Goal: Task Accomplishment & Management: Manage account settings

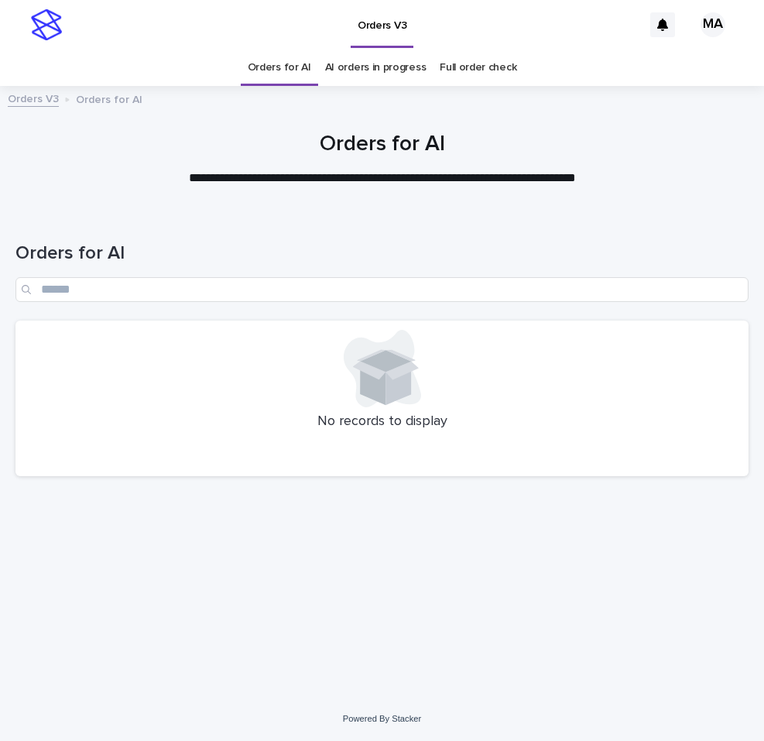
click at [696, 214] on div "Orders for AI" at bounding box center [381, 265] width 733 height 109
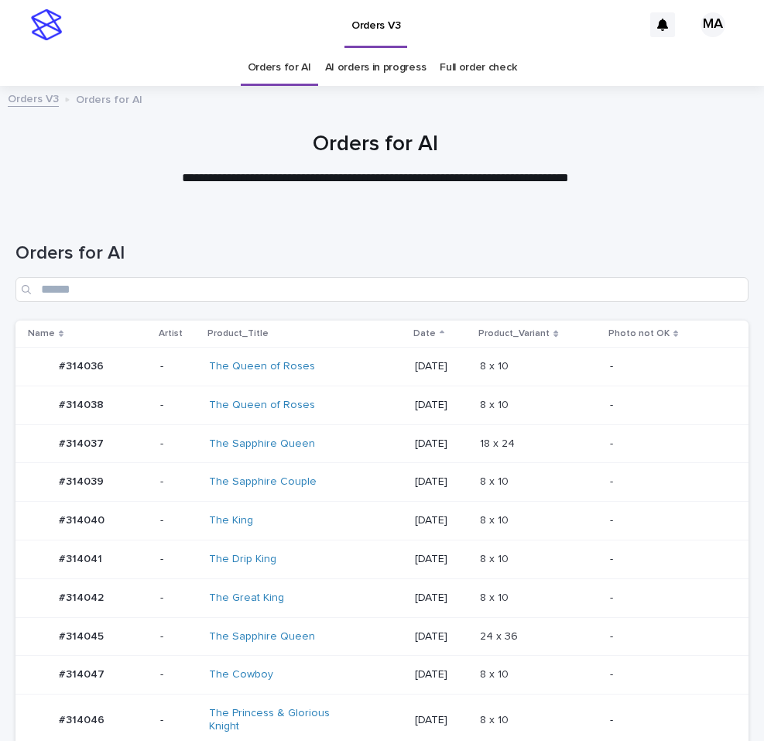
click at [468, 451] on div "2025-09-20" at bounding box center [441, 444] width 53 height 26
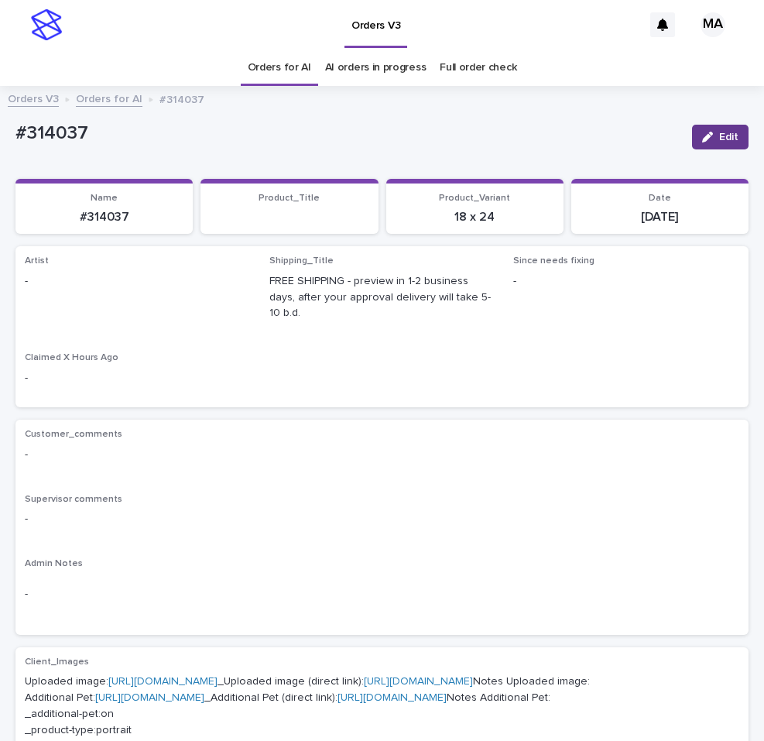
click at [728, 131] on button "Edit" at bounding box center [720, 137] width 57 height 25
click at [61, 289] on div "Select..." at bounding box center [52, 288] width 41 height 16
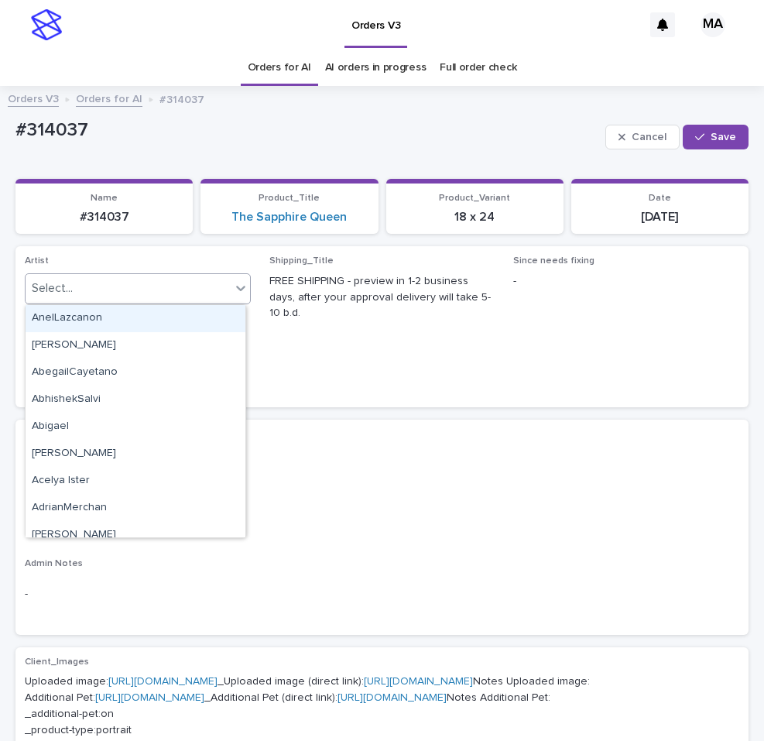
paste input "**********"
type input "**********"
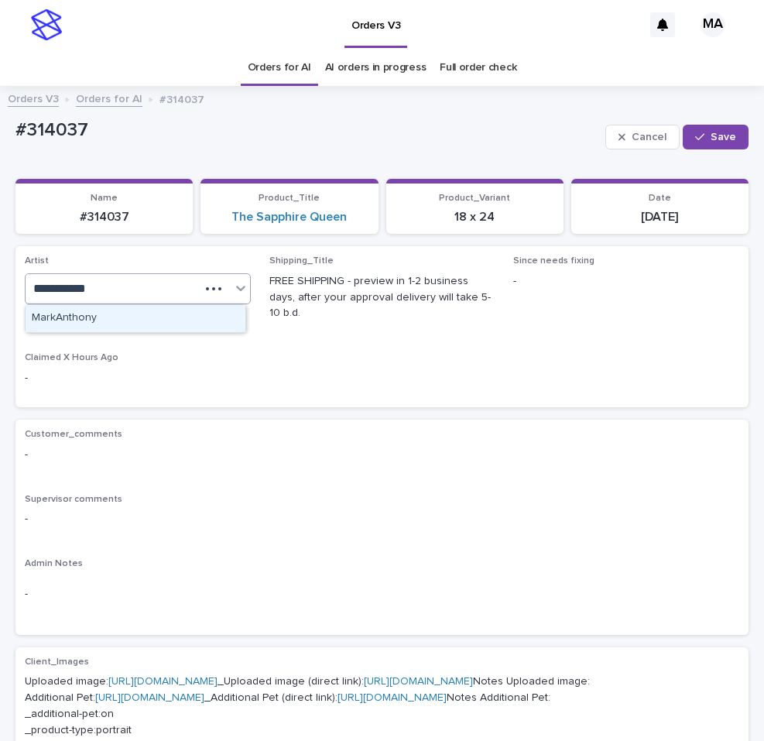
drag, startPoint x: 70, startPoint y: 318, endPoint x: 175, endPoint y: 298, distance: 106.4
click at [71, 322] on div "MarkAnthony" at bounding box center [136, 318] width 220 height 27
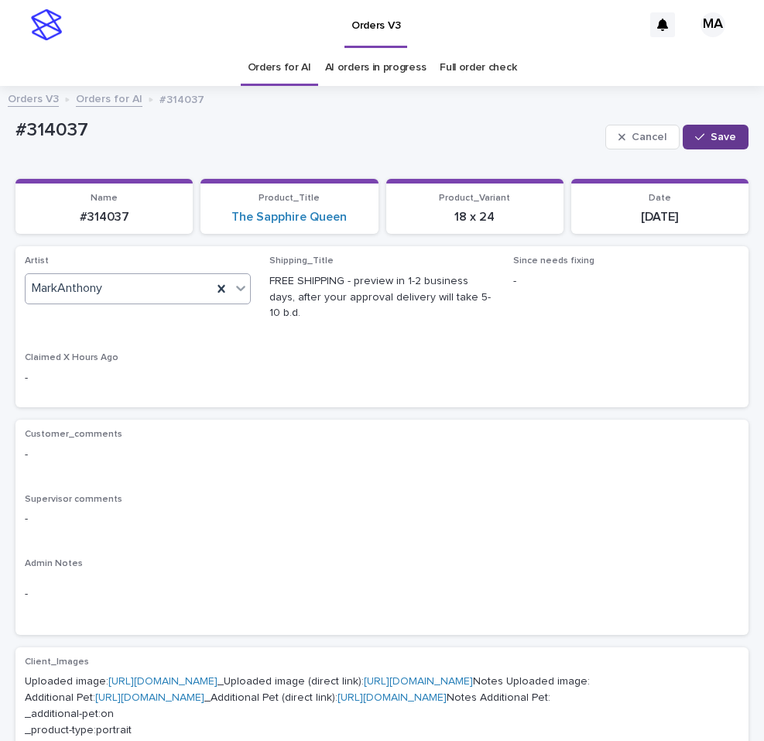
click at [725, 135] on button "Save" at bounding box center [716, 137] width 66 height 25
drag, startPoint x: 108, startPoint y: 130, endPoint x: -19, endPoint y: 130, distance: 127.0
click at [15, 130] on div "#314037" at bounding box center [347, 132] width 664 height 26
copy p "#314037"
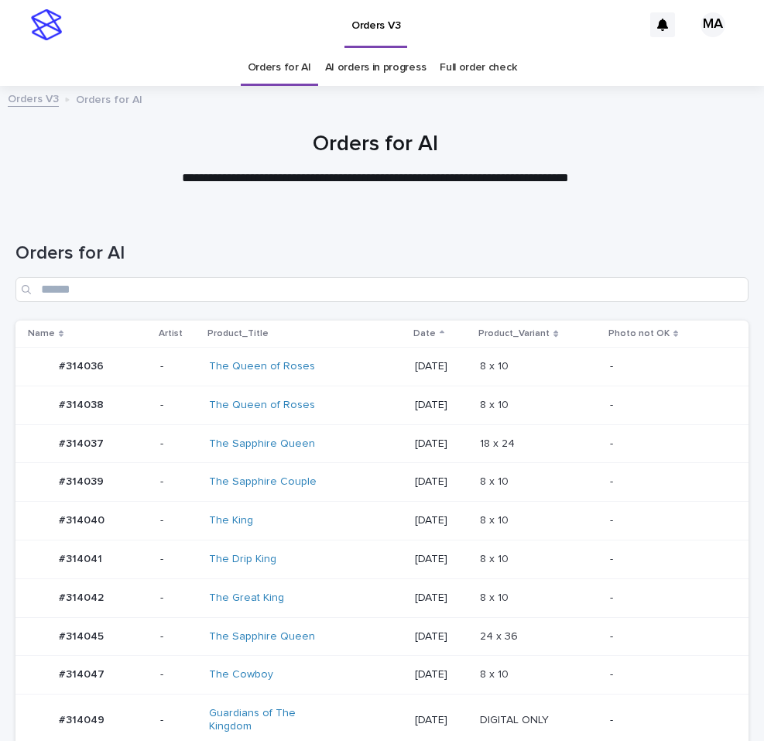
scroll to position [260, 0]
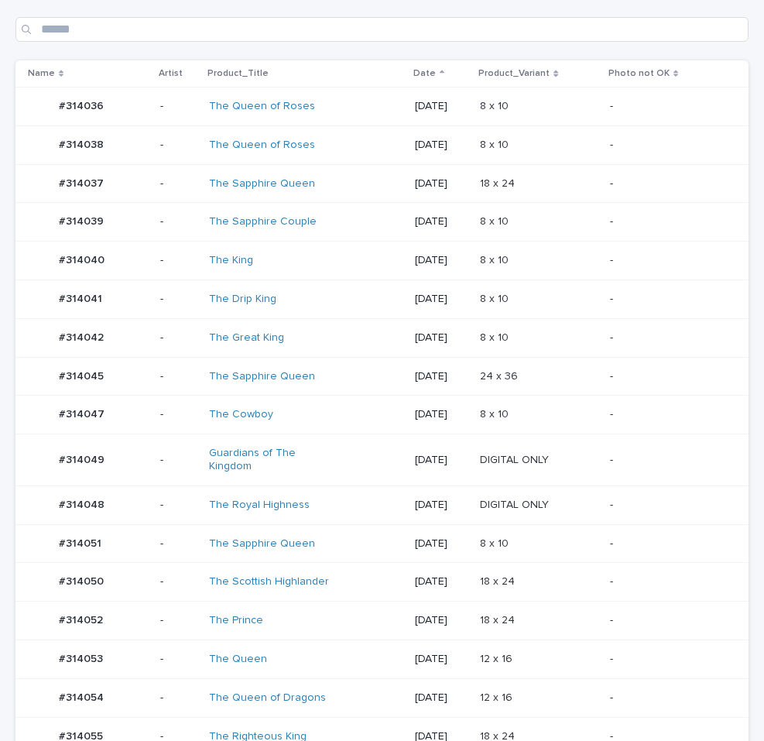
click at [512, 534] on p "8 x 10" at bounding box center [496, 542] width 32 height 16
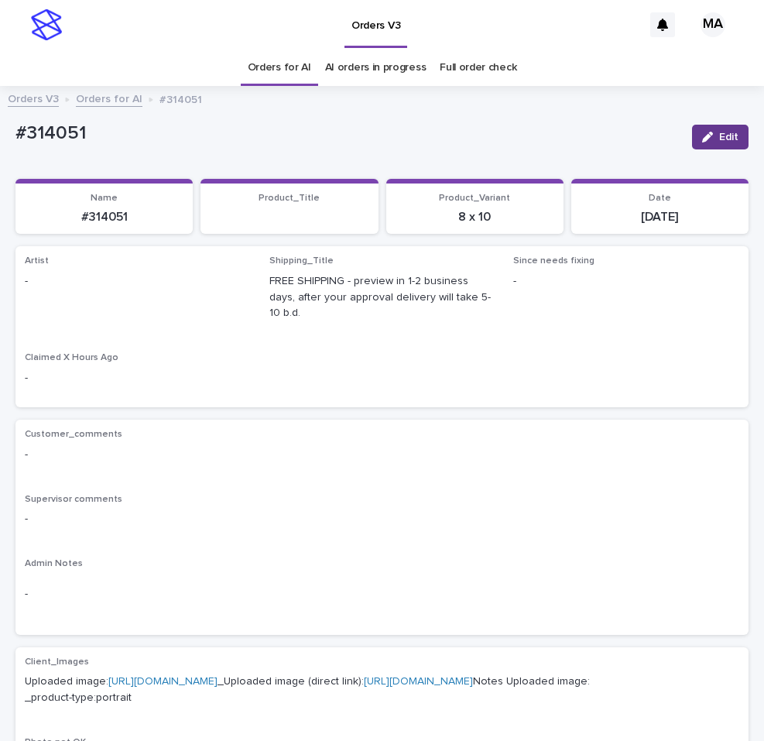
click at [722, 132] on span "Edit" at bounding box center [728, 137] width 19 height 11
click at [118, 290] on div "Select..." at bounding box center [113, 289] width 174 height 26
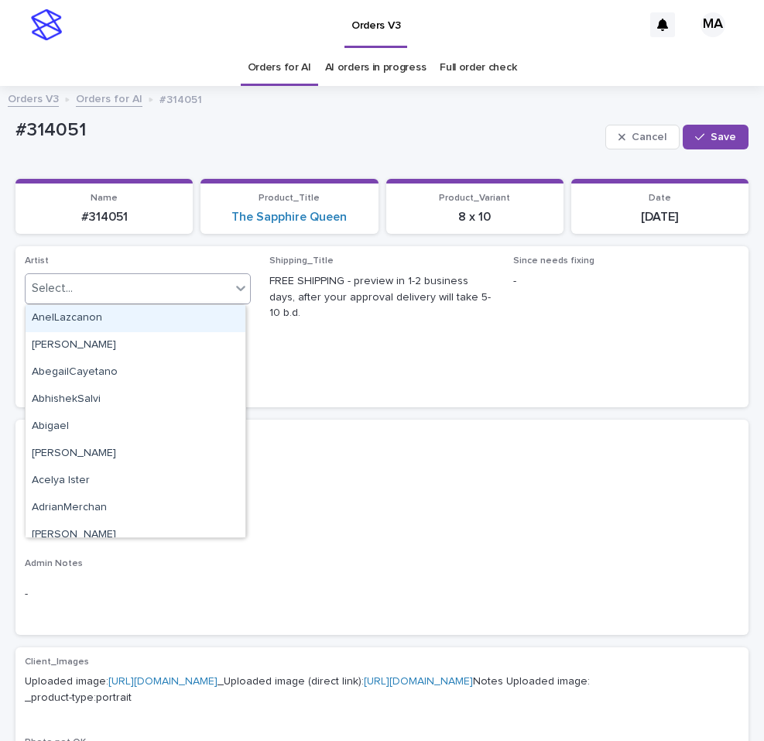
paste input "**********"
type input "**********"
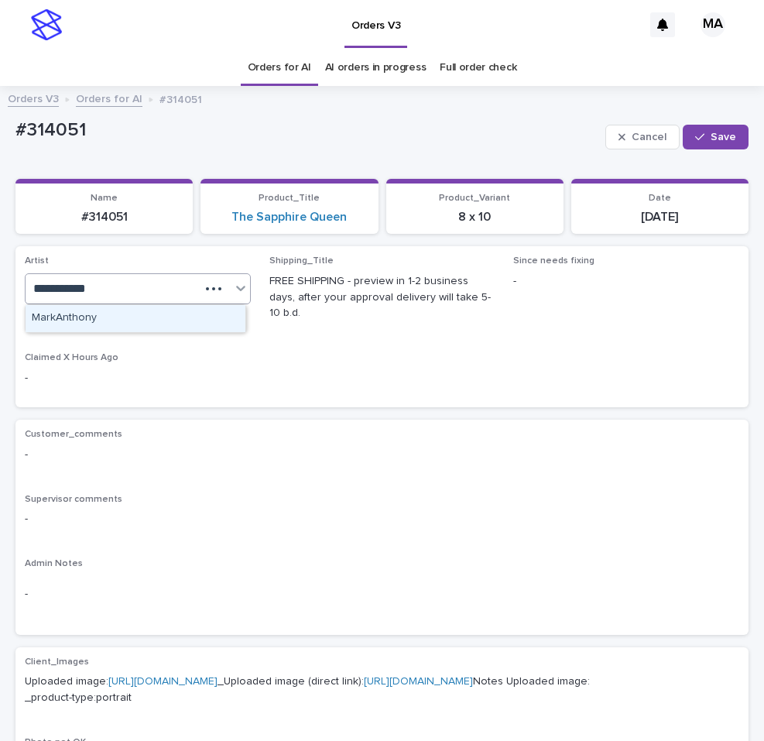
click at [113, 311] on div "MarkAnthony" at bounding box center [136, 318] width 220 height 27
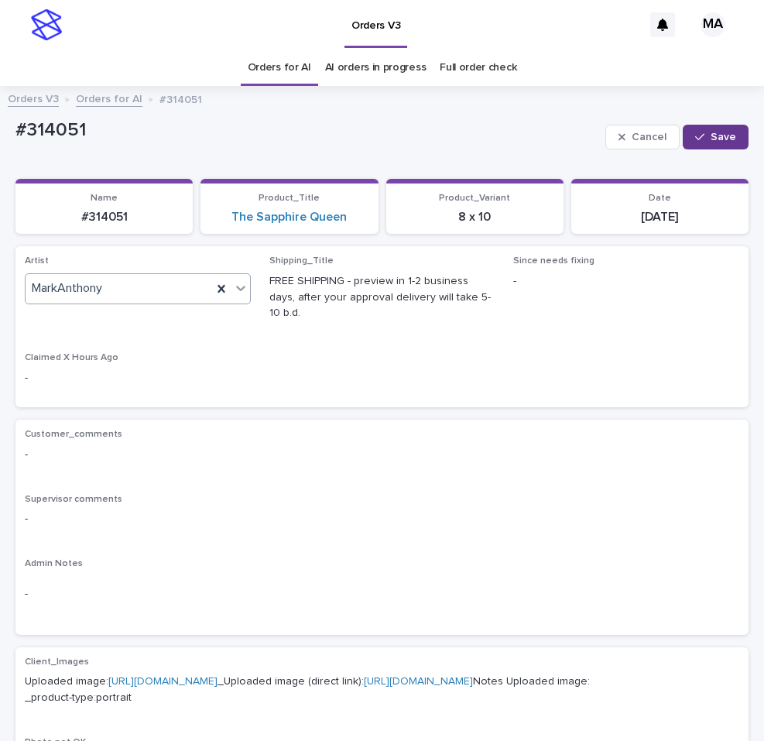
click at [707, 144] on button "Save" at bounding box center [716, 137] width 66 height 25
drag, startPoint x: 130, startPoint y: 139, endPoint x: -4, endPoint y: 153, distance: 134.7
click at [15, 145] on div "#314051" at bounding box center [347, 132] width 664 height 26
copy p "#314051"
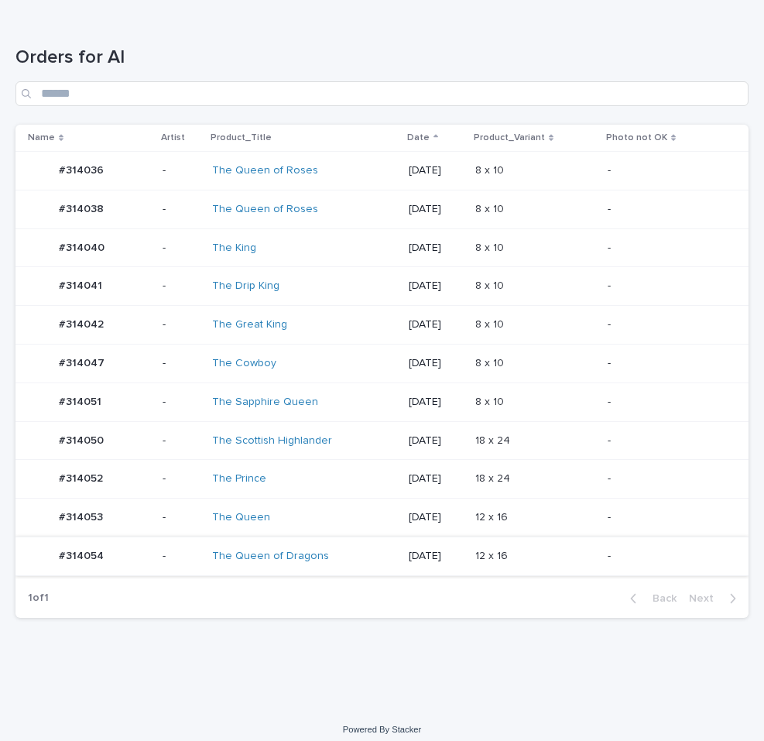
scroll to position [207, 0]
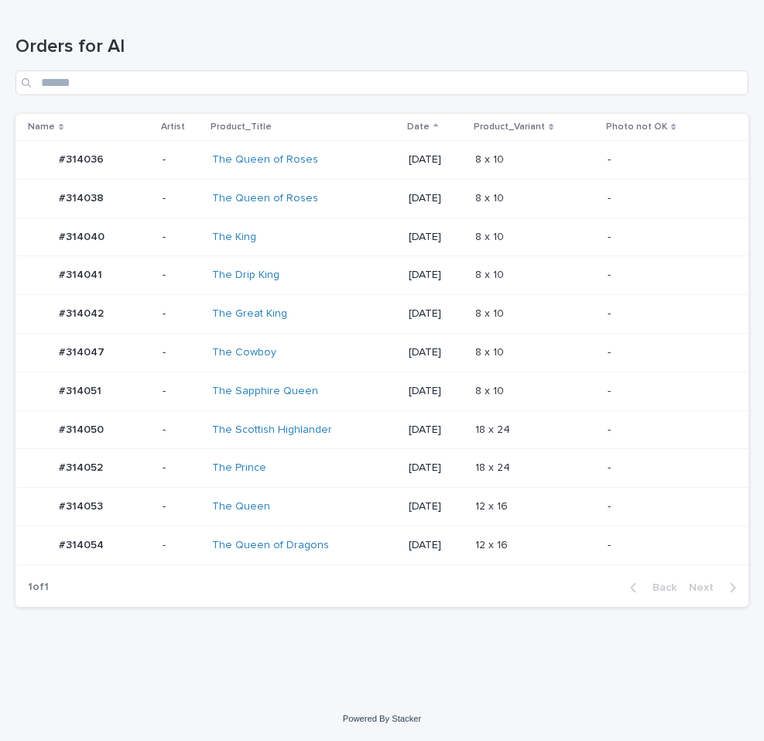
click at [548, 461] on div "18 x 24 18 x 24" at bounding box center [535, 468] width 120 height 26
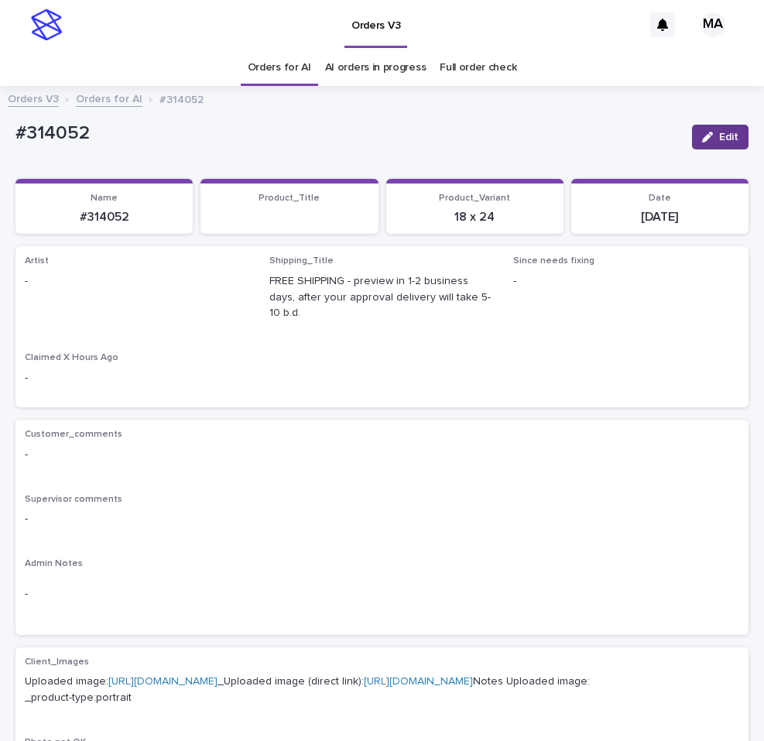
click at [718, 129] on button "Edit" at bounding box center [720, 137] width 57 height 25
click at [89, 293] on div "Select..." at bounding box center [113, 289] width 174 height 26
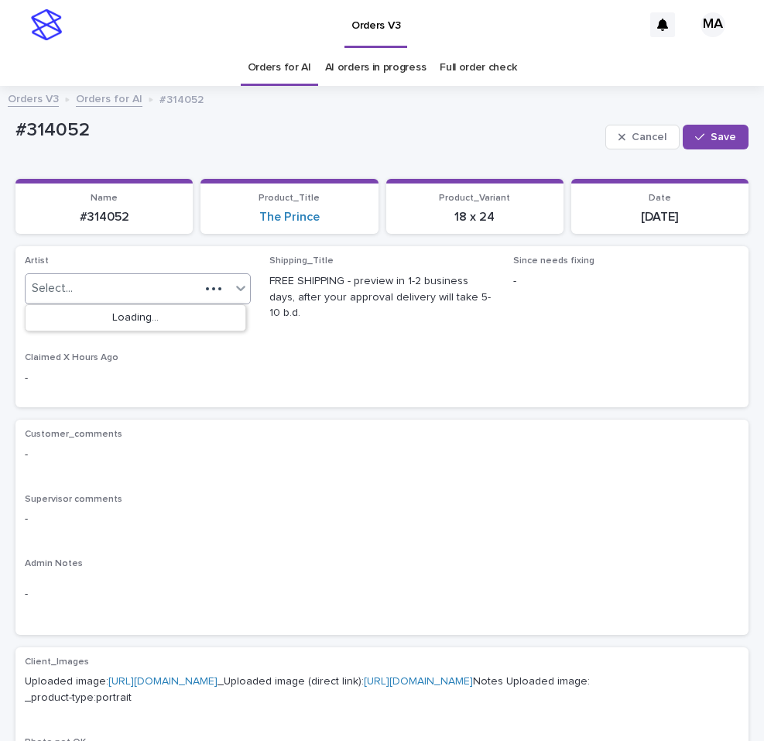
paste input "**********"
type input "**********"
click at [98, 315] on div "MarkAnthony" at bounding box center [136, 318] width 220 height 27
click at [725, 143] on button "Save" at bounding box center [716, 137] width 66 height 25
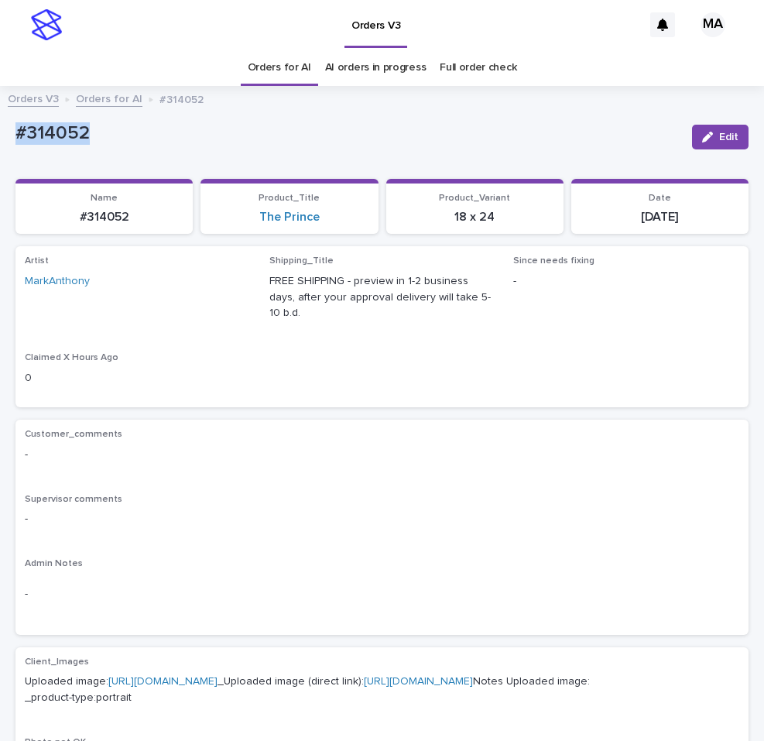
drag, startPoint x: 130, startPoint y: 137, endPoint x: -23, endPoint y: 152, distance: 154.0
click at [15, 145] on div "#314052" at bounding box center [347, 132] width 664 height 26
copy p "#314052"
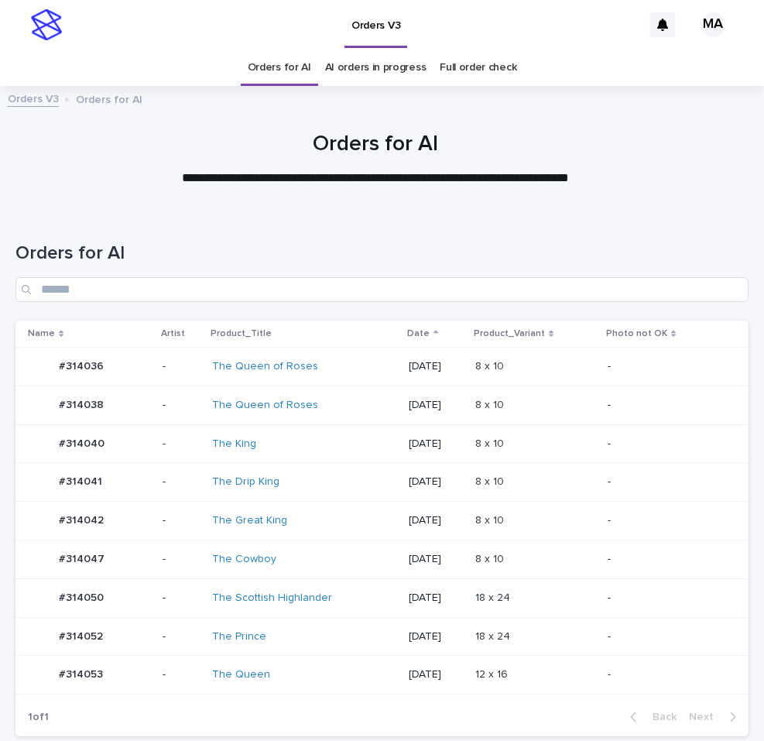
click at [614, 363] on p "-" at bounding box center [666, 366] width 116 height 13
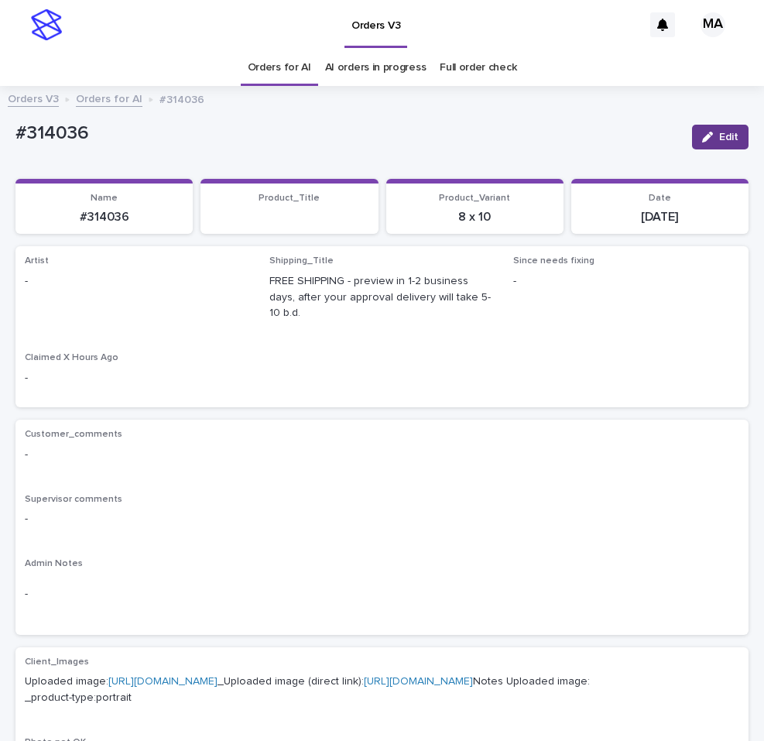
click at [701, 142] on button "Edit" at bounding box center [720, 137] width 57 height 25
click at [94, 289] on div "Select..." at bounding box center [113, 289] width 174 height 26
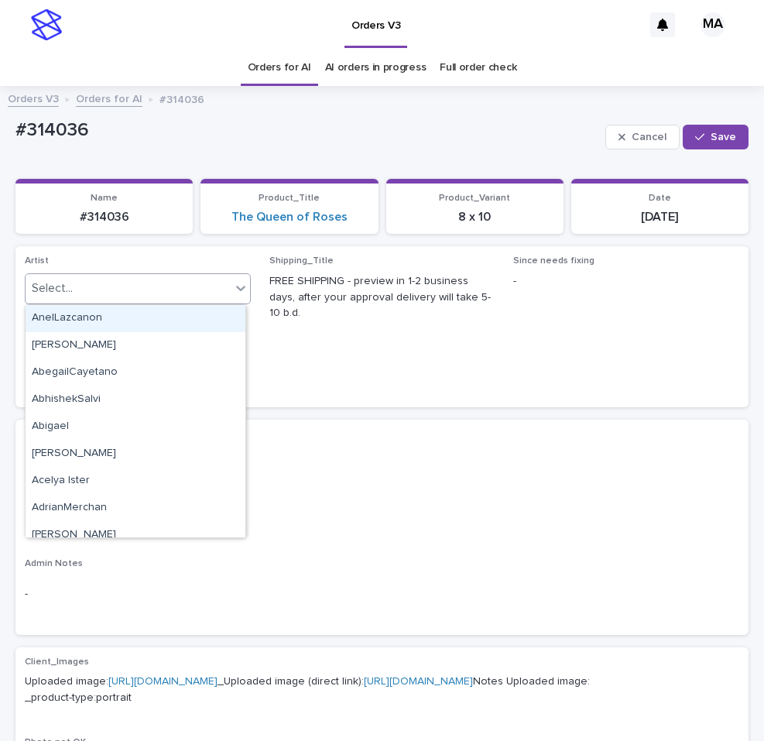
paste input "**********"
type input "**********"
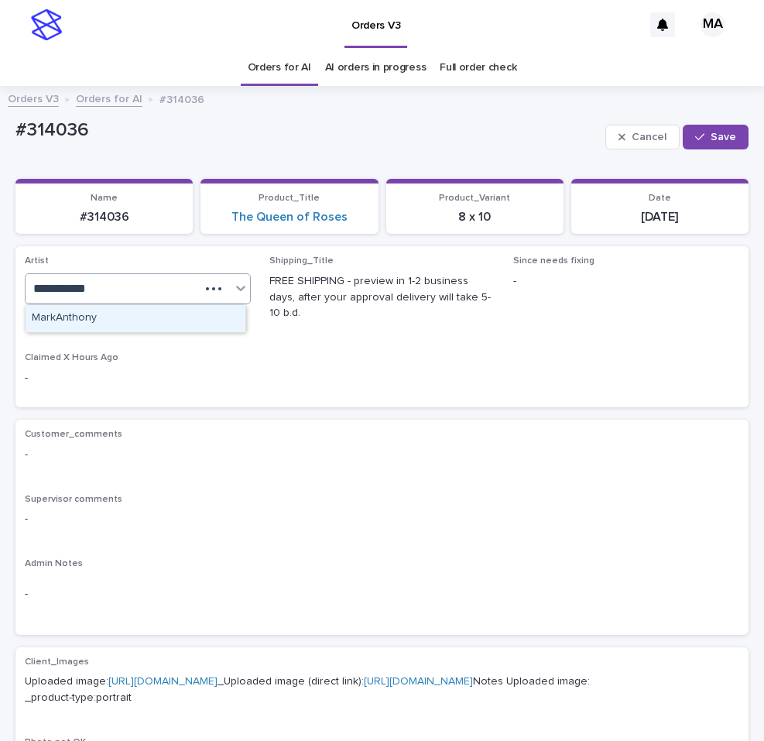
click at [98, 314] on div "MarkAnthony" at bounding box center [136, 318] width 220 height 27
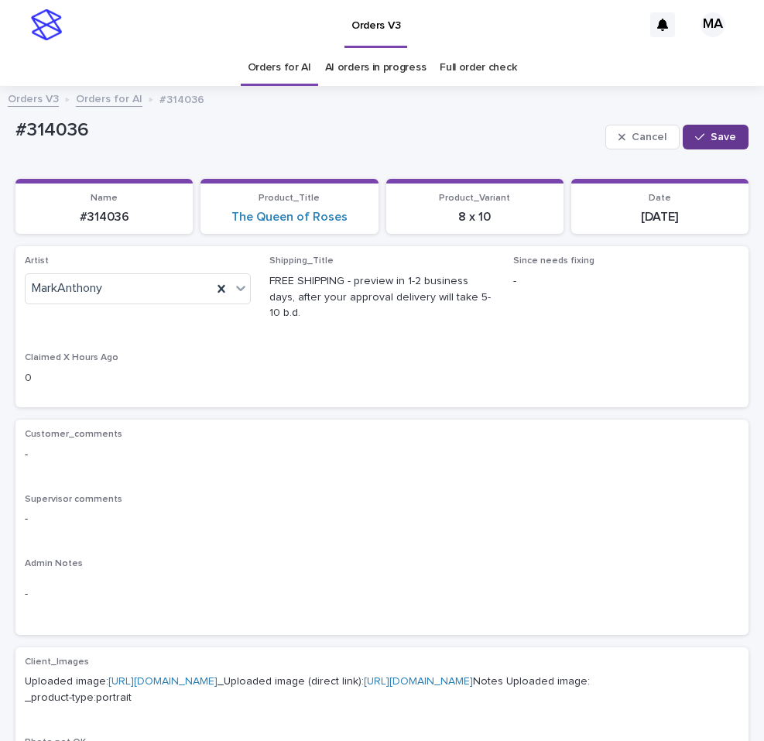
click at [726, 132] on button "Save" at bounding box center [716, 137] width 66 height 25
drag, startPoint x: 98, startPoint y: 142, endPoint x: 5, endPoint y: 142, distance: 92.9
click at [15, 142] on div "#314036" at bounding box center [347, 132] width 664 height 26
copy p "#314036"
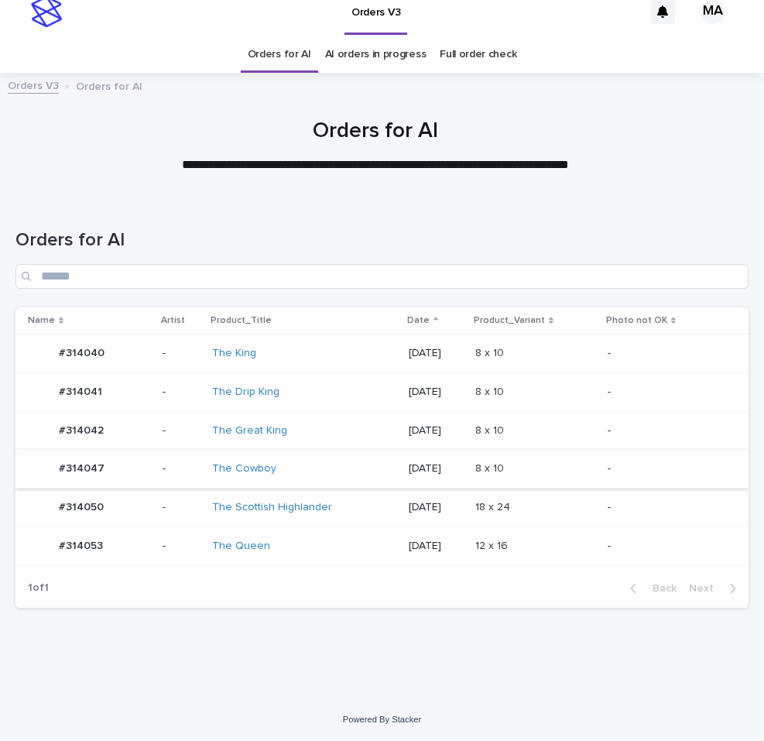
scroll to position [14, 0]
click at [566, 464] on p at bounding box center [535, 467] width 120 height 13
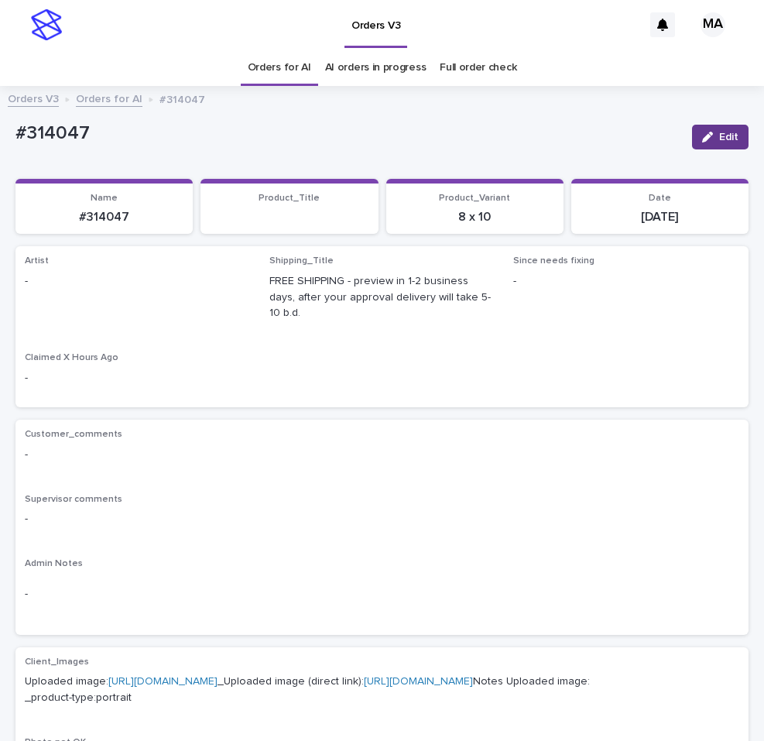
click at [724, 138] on span "Edit" at bounding box center [728, 137] width 19 height 11
drag, startPoint x: 724, startPoint y: 138, endPoint x: 143, endPoint y: 288, distance: 599.7
click at [143, 288] on div "Select..." at bounding box center [113, 289] width 174 height 26
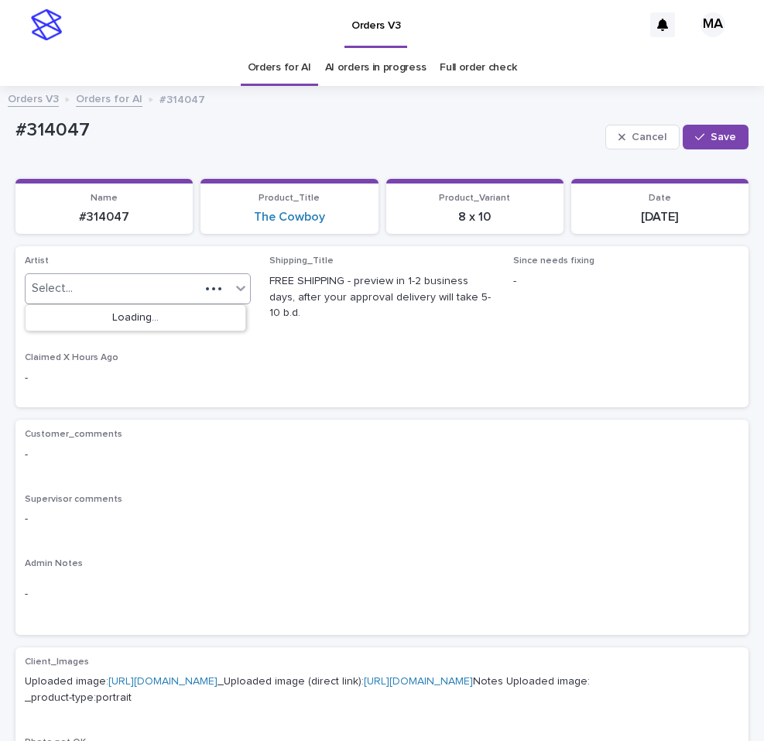
paste input "**********"
type input "**********"
click at [699, 142] on button "Save" at bounding box center [716, 137] width 66 height 25
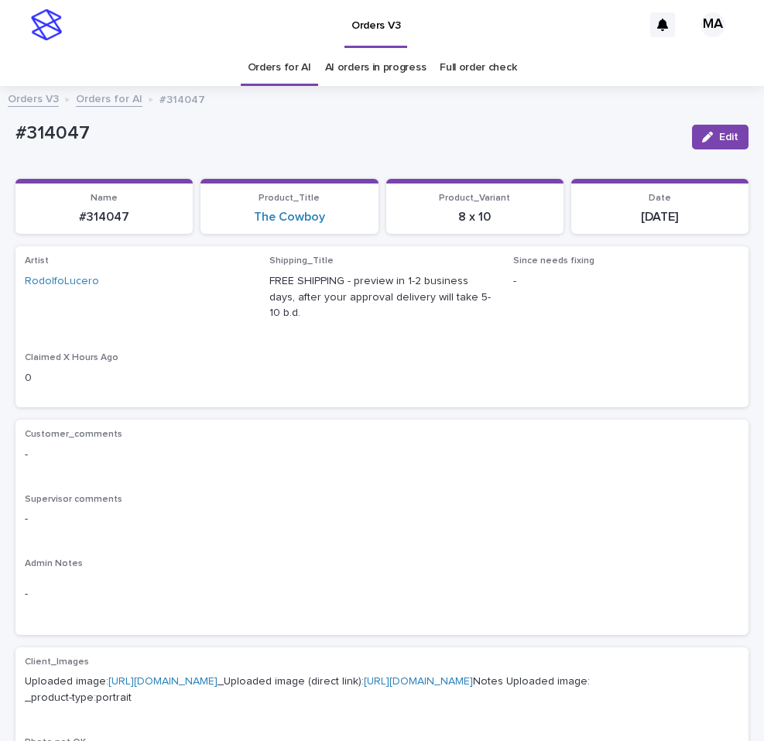
drag, startPoint x: -29, startPoint y: 165, endPoint x: -37, endPoint y: 165, distance: 8.5
click at [0, 165] on div "Loading... Saving… Loading... Saving… #314047 Edit #314047 Edit Sorry, there wa…" at bounding box center [382, 738] width 764 height 1287
drag, startPoint x: 108, startPoint y: 138, endPoint x: 15, endPoint y: 141, distance: 93.7
click at [15, 141] on div "#314047" at bounding box center [347, 132] width 664 height 26
click at [15, 141] on div "Loading... Saving… Loading... Saving… #314047 Edit #314047 Edit Sorry, there wa…" at bounding box center [382, 719] width 749 height 1249
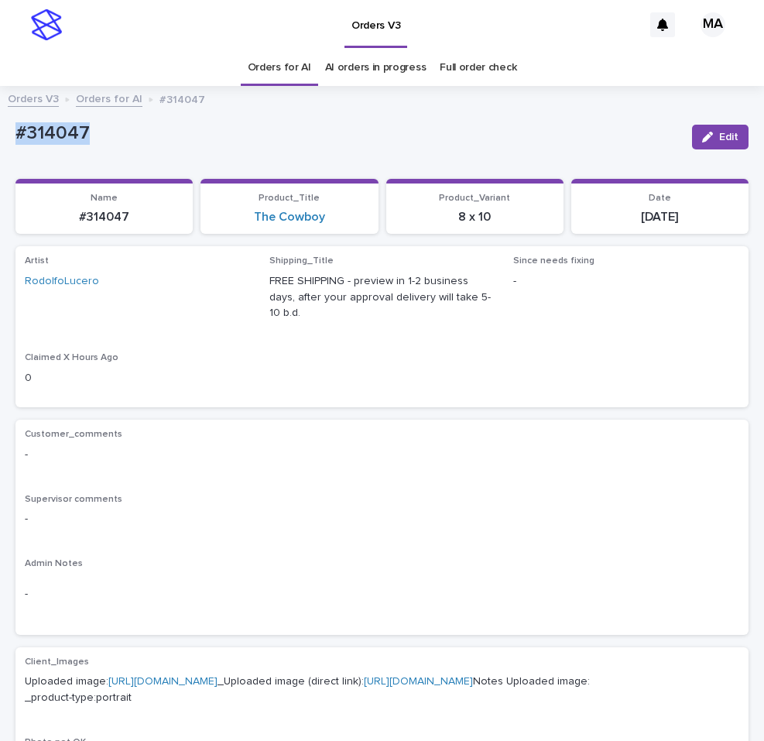
drag, startPoint x: 99, startPoint y: 126, endPoint x: -15, endPoint y: 132, distance: 114.7
click at [15, 132] on div "#314047" at bounding box center [347, 132] width 664 height 26
copy p "#314047"
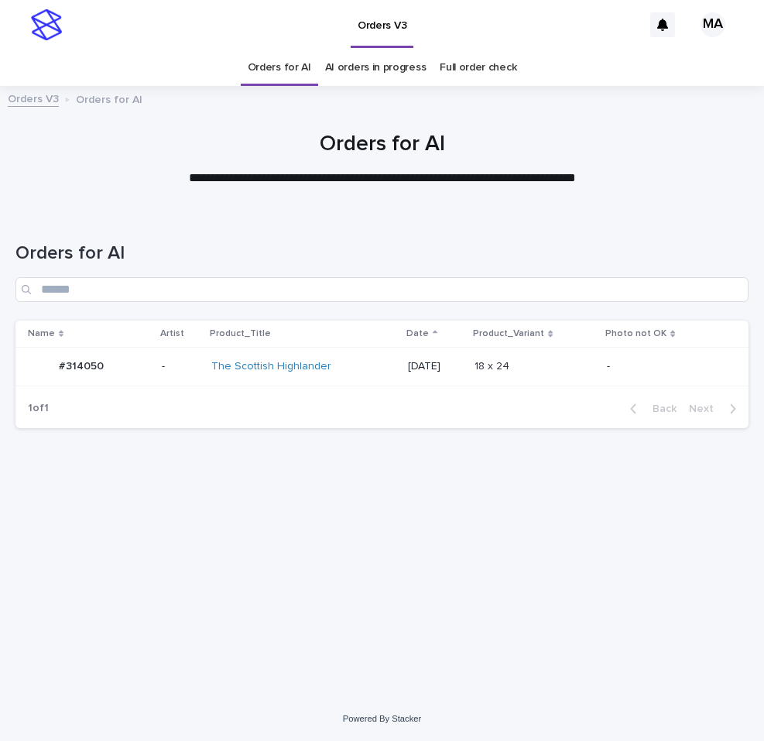
click at [676, 364] on p "-" at bounding box center [665, 366] width 117 height 13
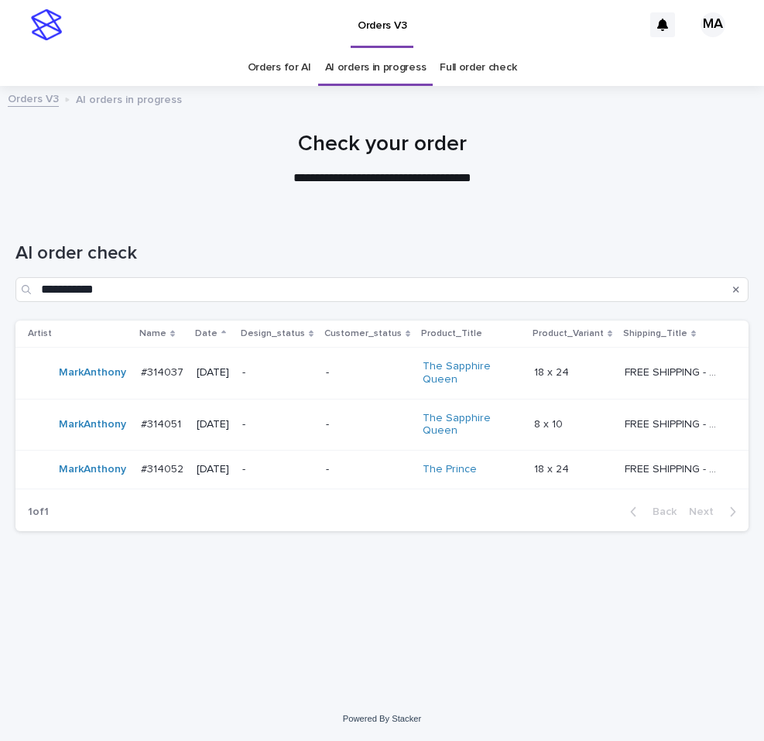
click at [272, 142] on h1 "Check your order" at bounding box center [381, 145] width 733 height 26
